Goal: Task Accomplishment & Management: Use online tool/utility

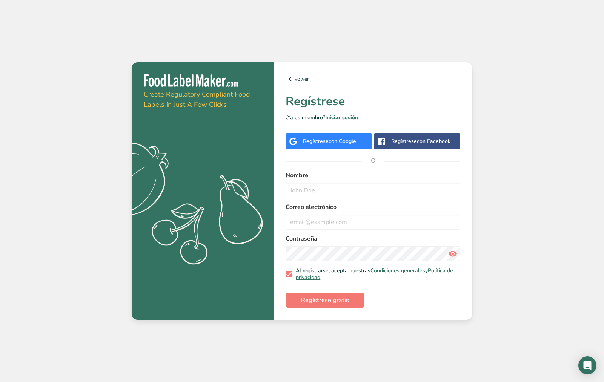
click at [329, 146] on div "Regístrese con Google" at bounding box center [328, 140] width 86 height 15
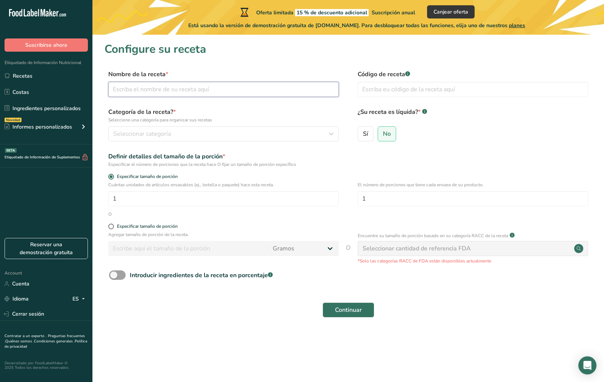
click at [142, 91] on input "text" at bounding box center [223, 89] width 230 height 15
type input "CREMA DE MANÍ"
click at [174, 132] on div "Seleccionar categoría" at bounding box center [221, 133] width 216 height 9
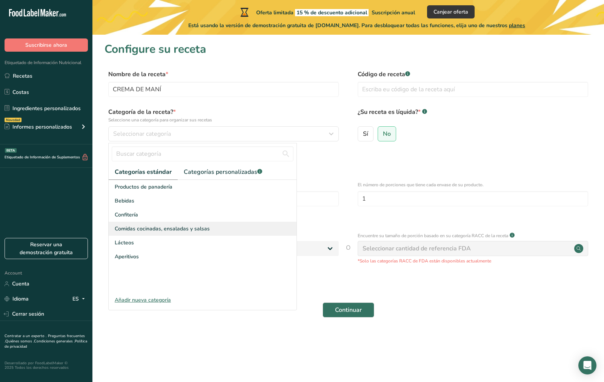
click at [183, 229] on span "Comidas cocinadas, ensaladas y salsas" at bounding box center [162, 229] width 95 height 8
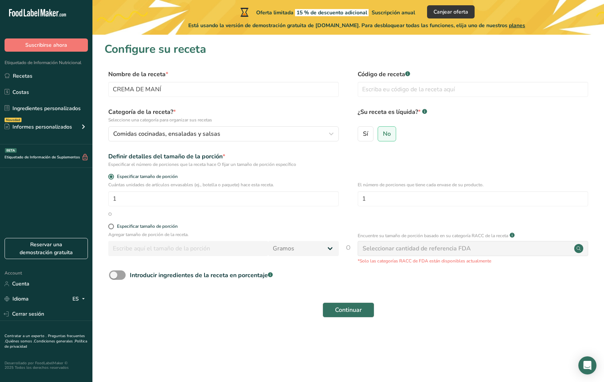
click at [437, 246] on div "Seleccionar cantidad de referencia FDA" at bounding box center [416, 248] width 108 height 9
click at [365, 135] on span "Sí" at bounding box center [365, 134] width 5 height 8
click at [363, 135] on input "Sí" at bounding box center [360, 133] width 5 height 5
radio input "true"
radio input "false"
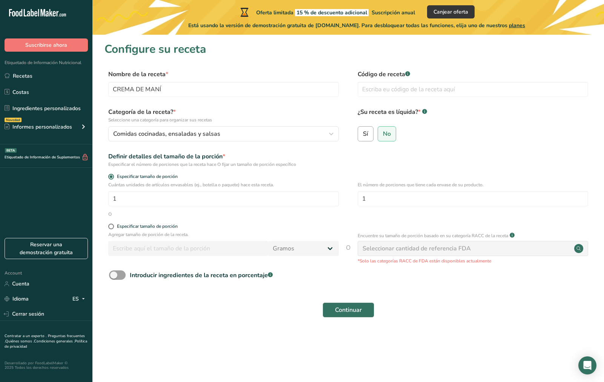
select select "22"
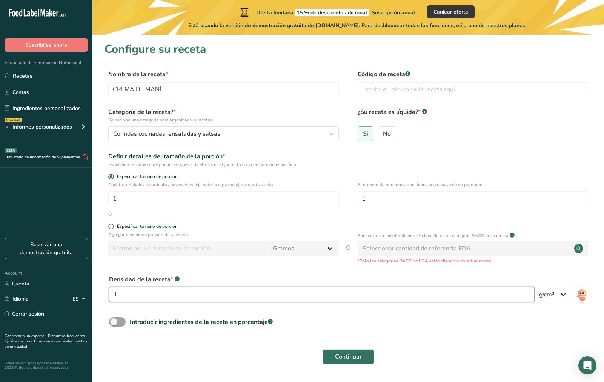
drag, startPoint x: 233, startPoint y: 301, endPoint x: 107, endPoint y: 298, distance: 125.6
click at [107, 298] on div "Densidad de la receta * .a-a{fill:#347362;}.b-a{fill:#fff;} 1 lb/pie³ g/cm³" at bounding box center [347, 290] width 487 height 41
type input "230"
click at [340, 355] on span "Continuar" at bounding box center [348, 356] width 27 height 9
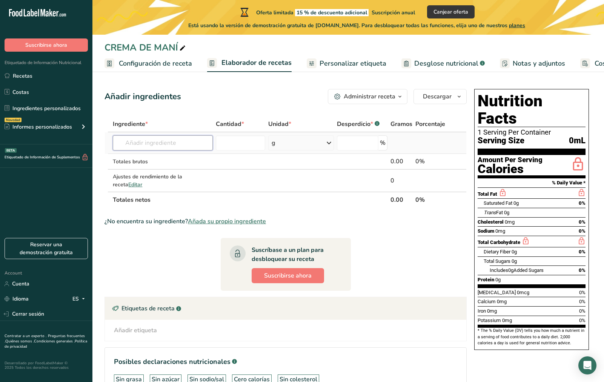
click at [164, 146] on input "text" at bounding box center [163, 142] width 100 height 15
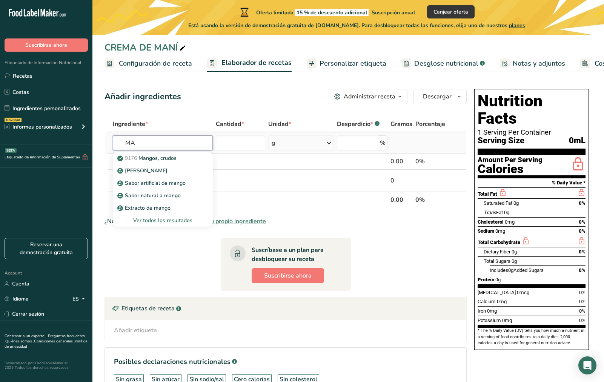
type input "M"
type input "a"
type input "mani"
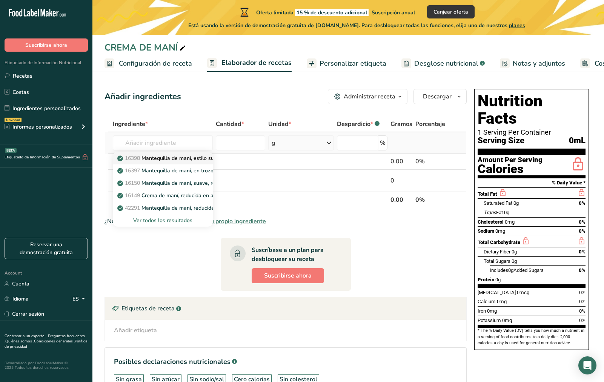
click at [194, 162] on p "16398 Mantequilla de maní, estilo suave, sin sal" at bounding box center [180, 158] width 122 height 8
type input "Peanut butter, smooth style, without salt"
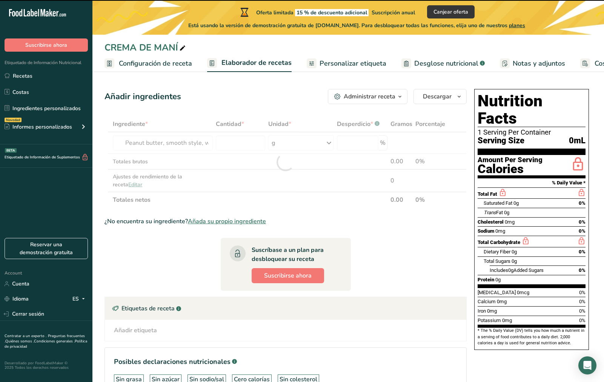
type input "0"
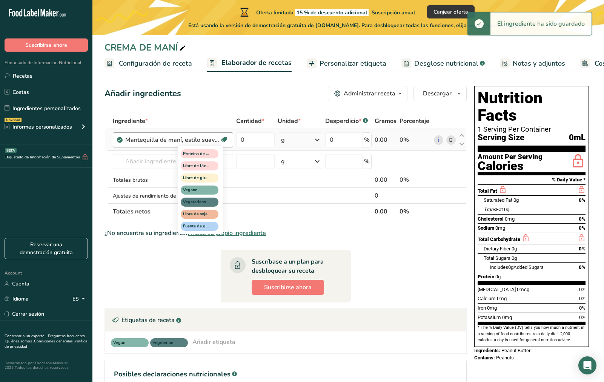
scroll to position [3, 0]
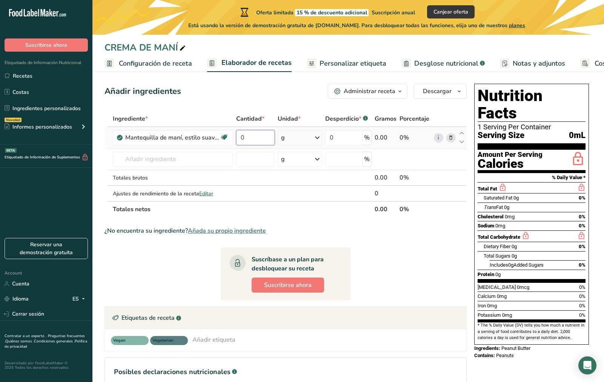
click at [269, 140] on input "0" at bounding box center [255, 137] width 39 height 15
type input "100"
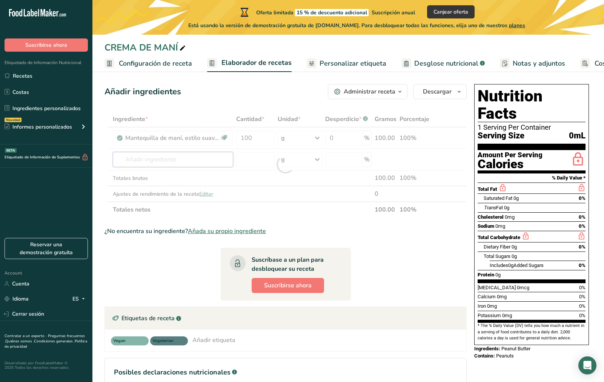
click at [158, 160] on div "Ingrediente * Cantidad * Unidad * Desperdicio * .a-a{fill:#347362;}.b-a{fill:#f…" at bounding box center [285, 164] width 362 height 106
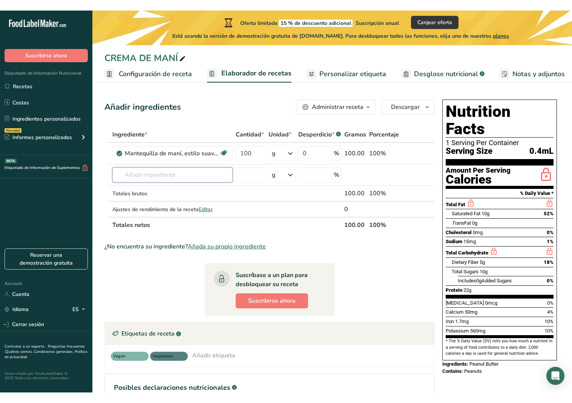
scroll to position [0, 0]
